Goal: Information Seeking & Learning: Check status

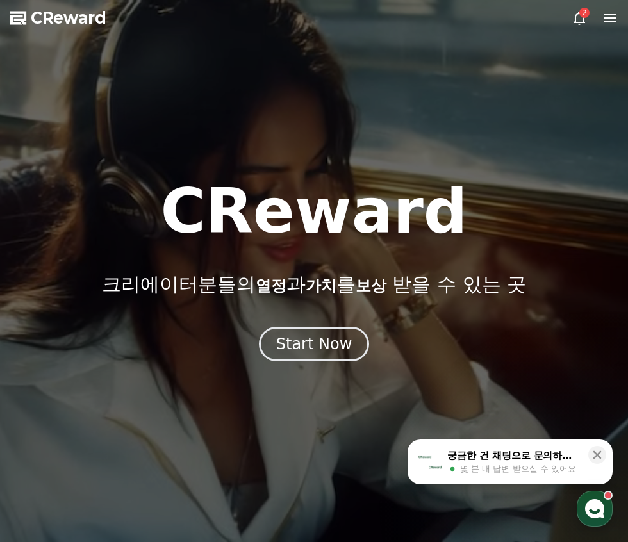
click at [585, 19] on icon at bounding box center [579, 17] width 15 height 15
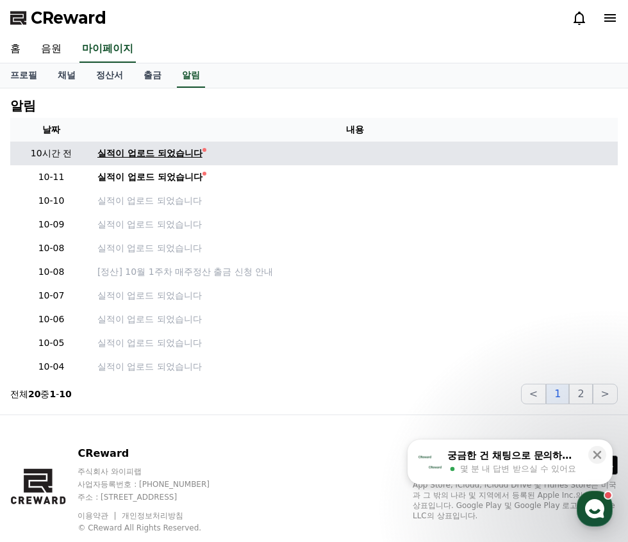
click at [179, 152] on div "실적이 업로드 되었습니다" at bounding box center [149, 153] width 105 height 13
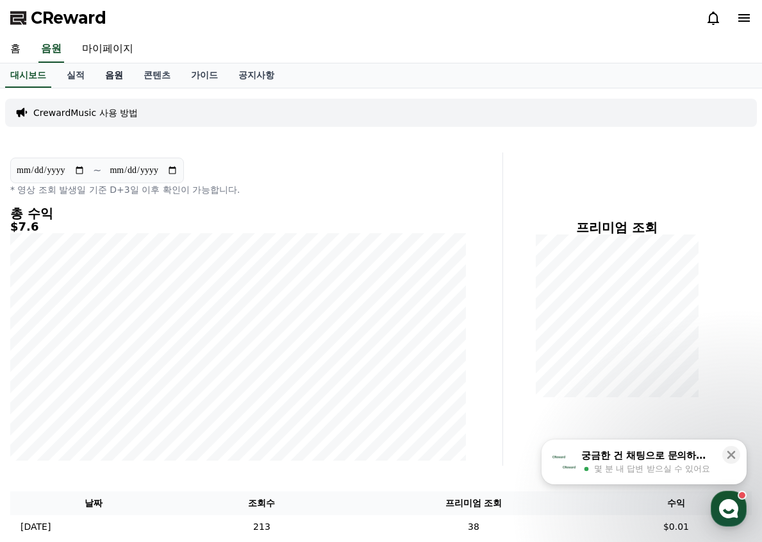
click at [102, 75] on link "음원" at bounding box center [114, 75] width 38 height 24
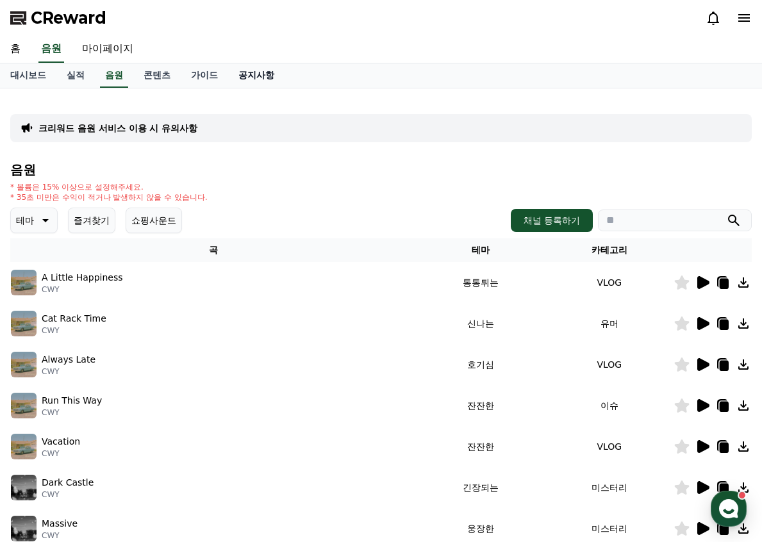
click at [254, 72] on link "공지사항" at bounding box center [256, 75] width 56 height 24
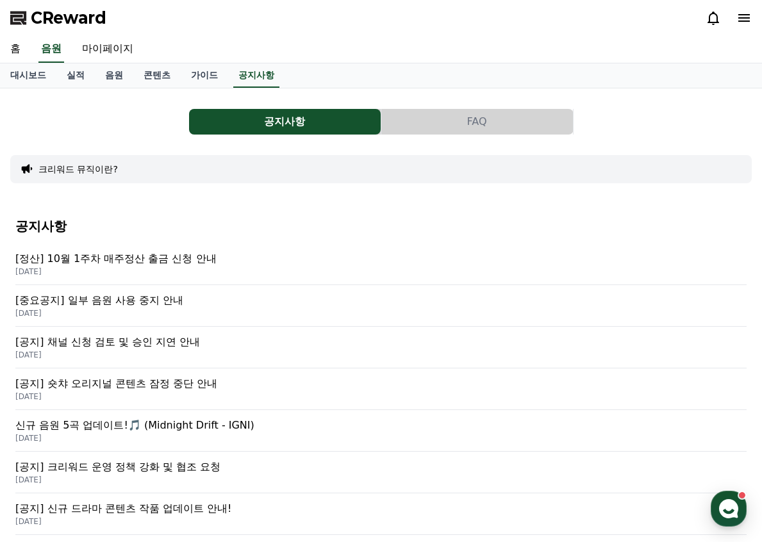
click at [167, 262] on p "[정산] 10월 1주차 매주정산 출금 신청 안내" at bounding box center [381, 258] width 732 height 15
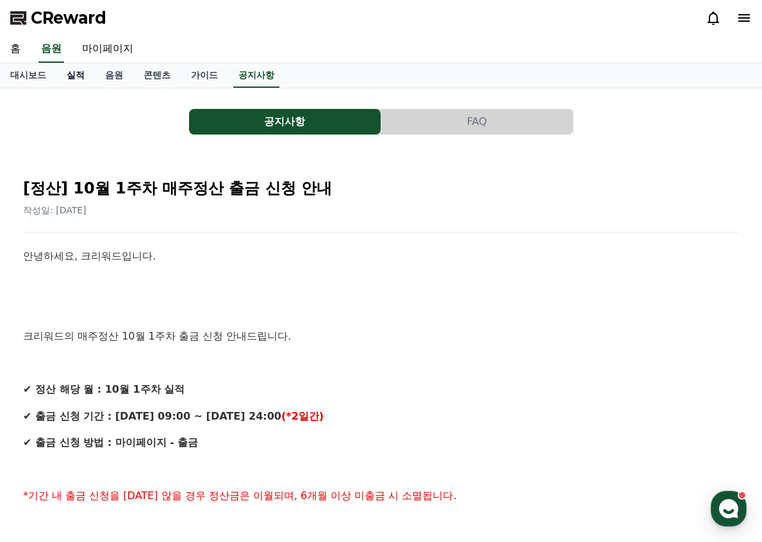
click at [72, 77] on link "실적" at bounding box center [75, 75] width 38 height 24
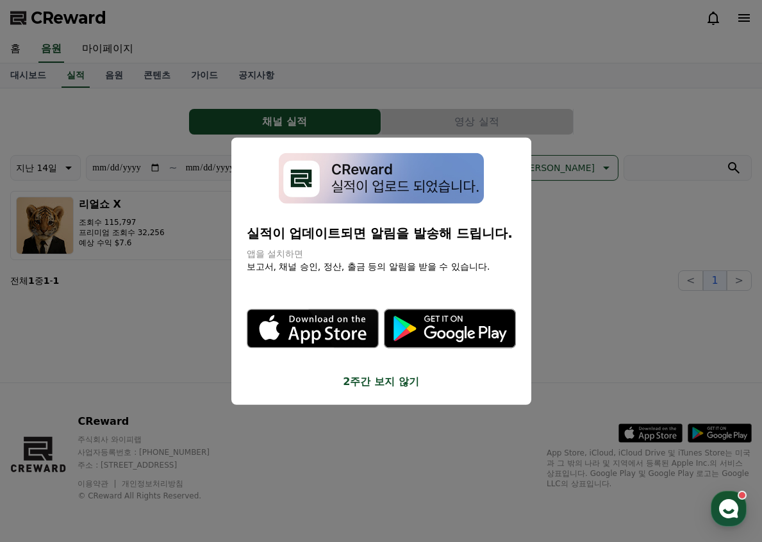
click at [31, 76] on button "close modal" at bounding box center [381, 271] width 762 height 542
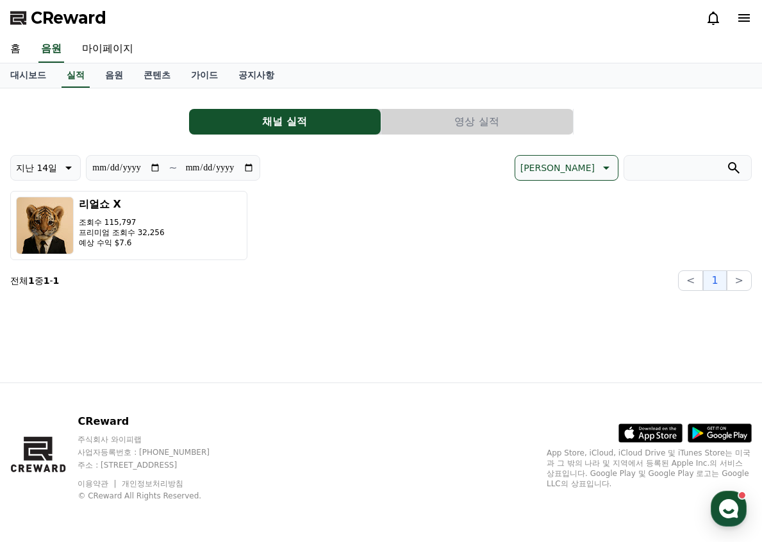
click at [31, 76] on link "대시보드" at bounding box center [28, 75] width 56 height 24
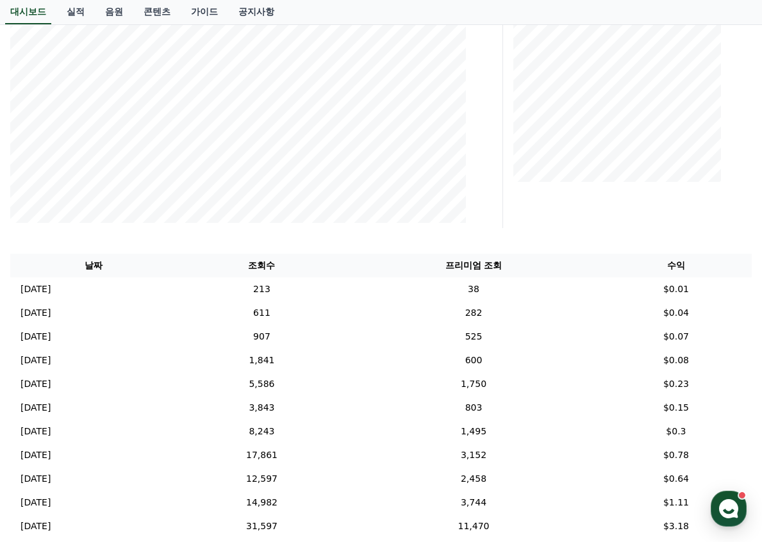
scroll to position [238, 0]
click at [628, 510] on icon "button" at bounding box center [728, 509] width 23 height 23
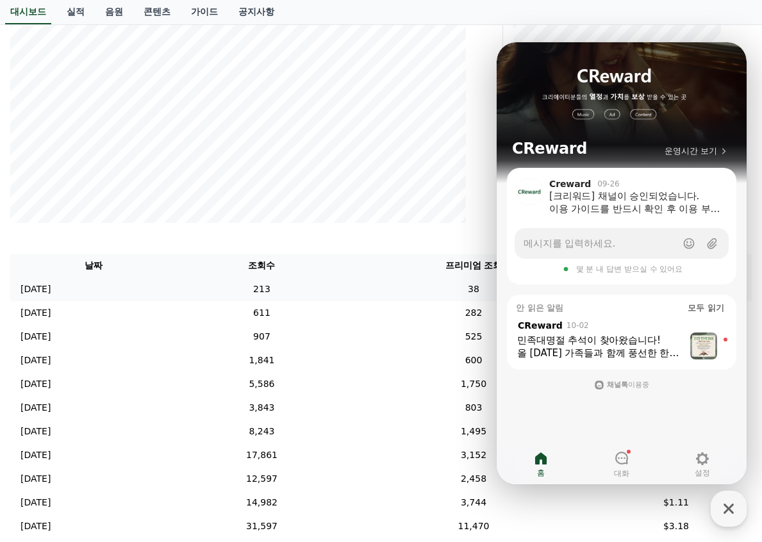
click at [347, 299] on td "213" at bounding box center [262, 290] width 170 height 24
